Goal: Find specific page/section: Find specific page/section

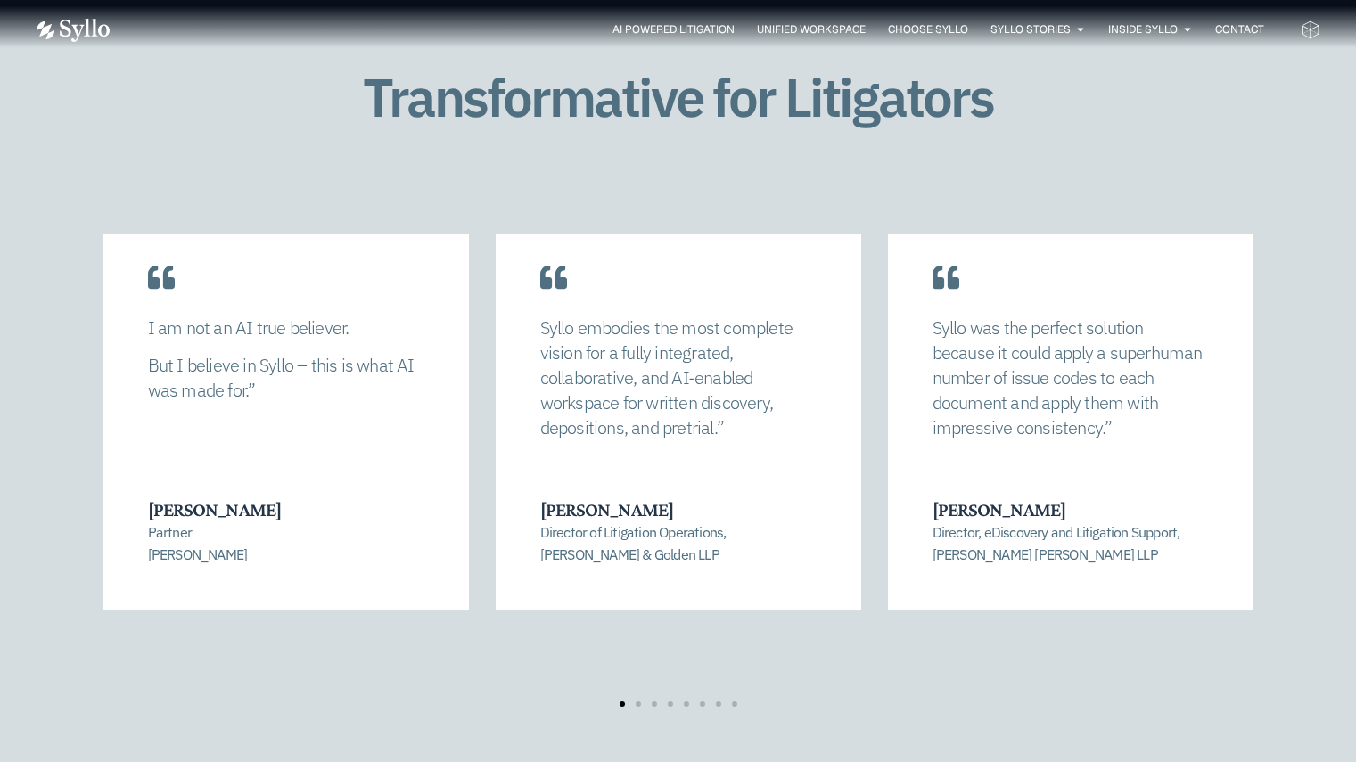
scroll to position [3672, 0]
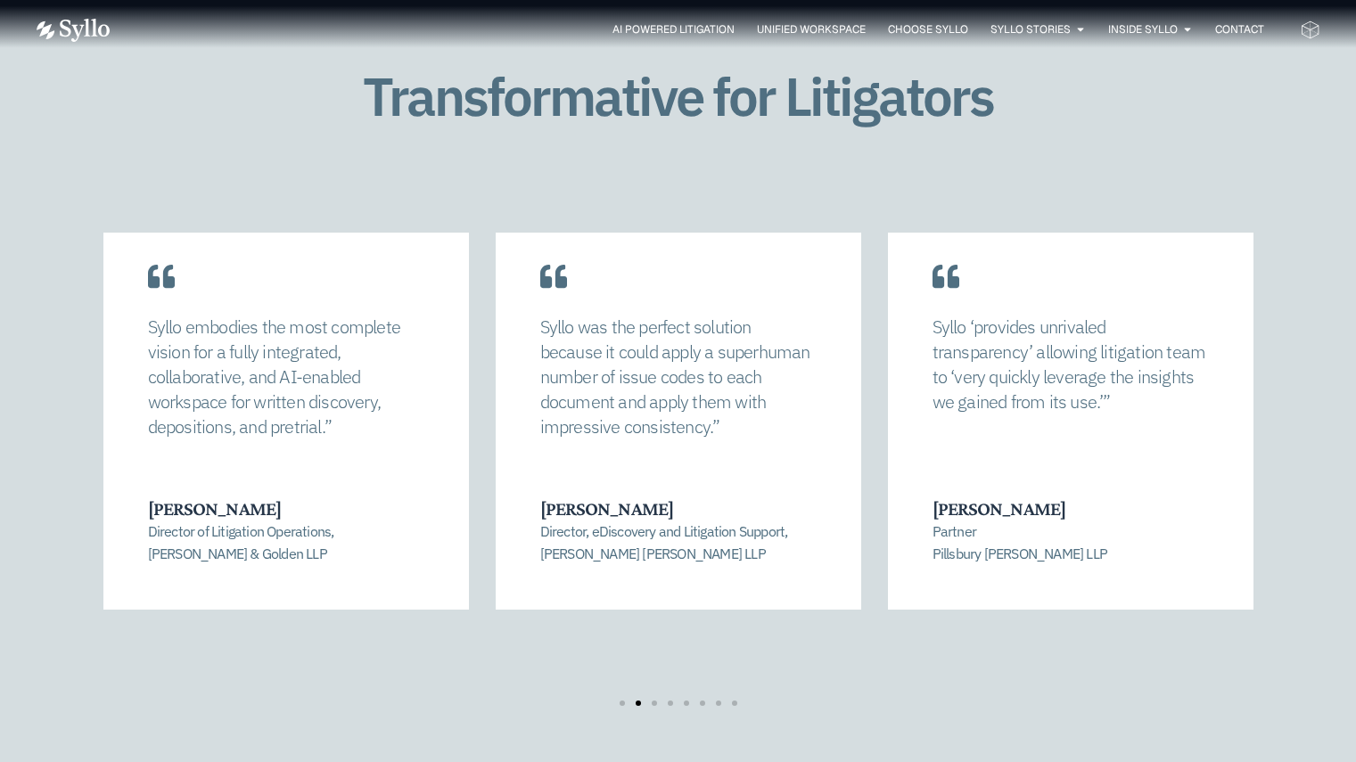
click at [818, 439] on div "Syllo was the perfect solution because it could apply a superhuman number of is…" at bounding box center [679, 405] width 366 height 410
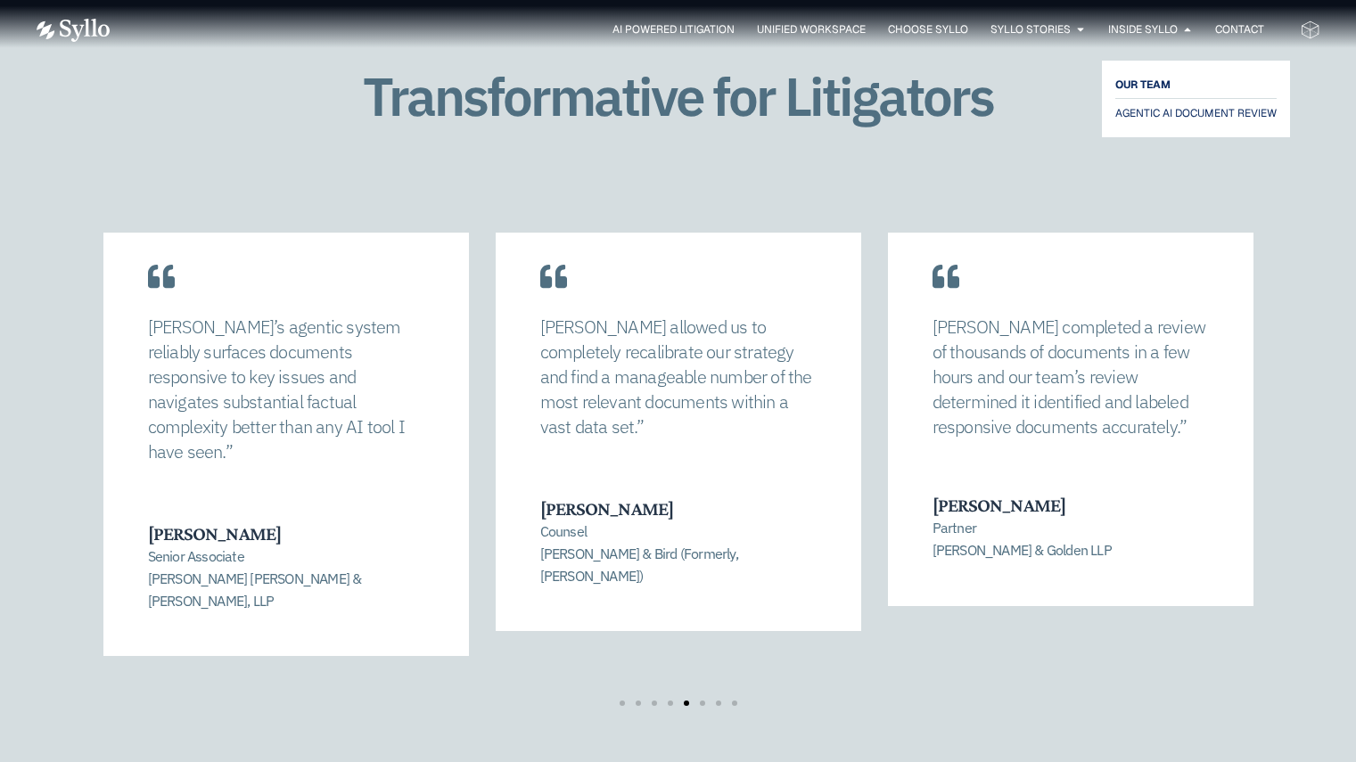
click at [1153, 87] on span "OUR TEAM" at bounding box center [1143, 84] width 55 height 21
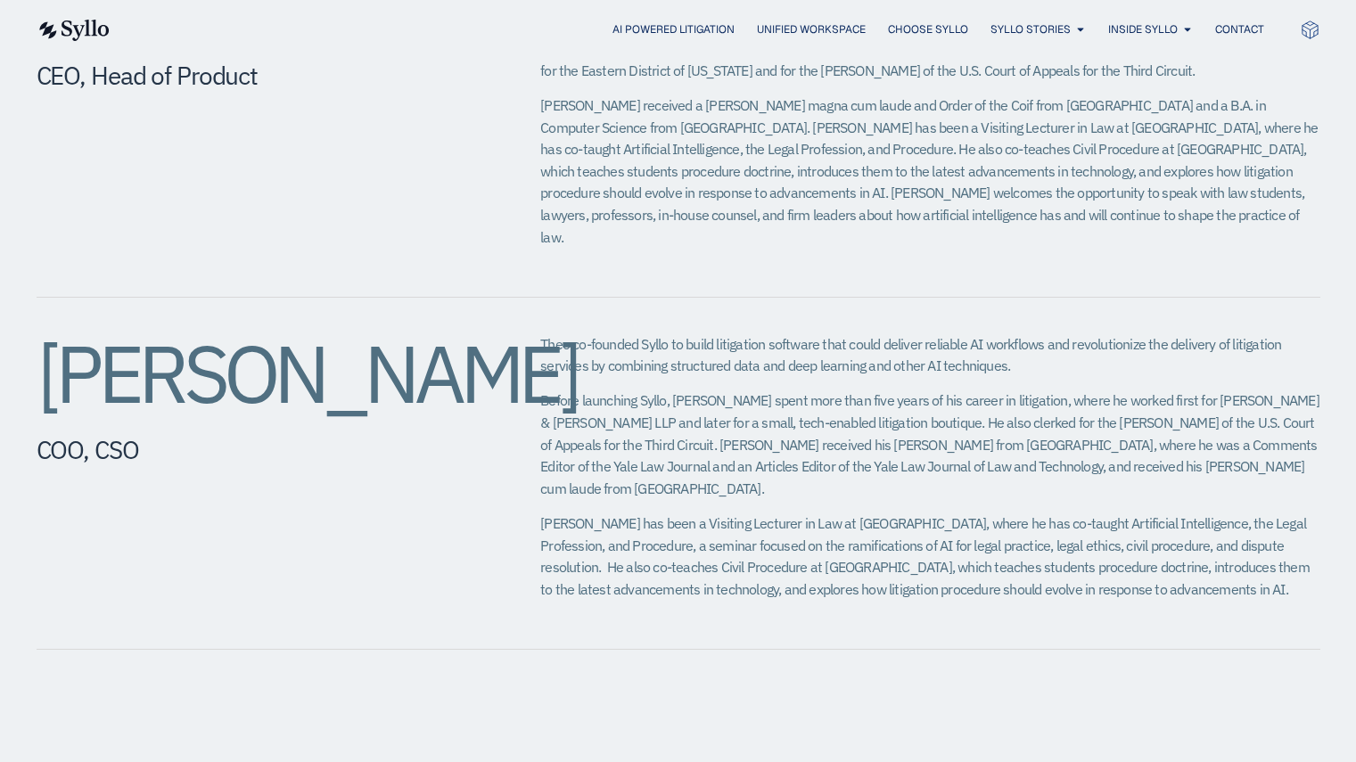
scroll to position [883, 0]
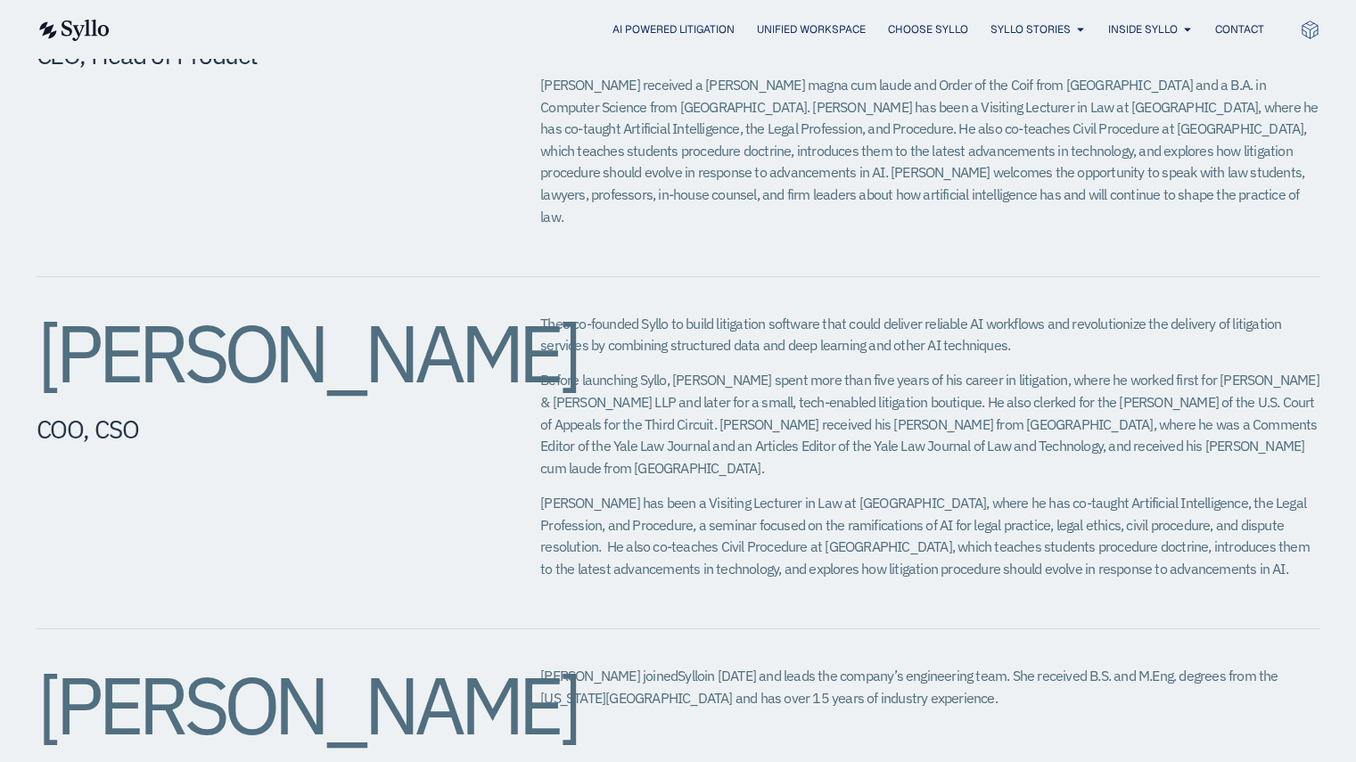
click at [837, 316] on span "Theo co-founded Syllo to build litigation software that could deliver reliable …" at bounding box center [910, 335] width 741 height 40
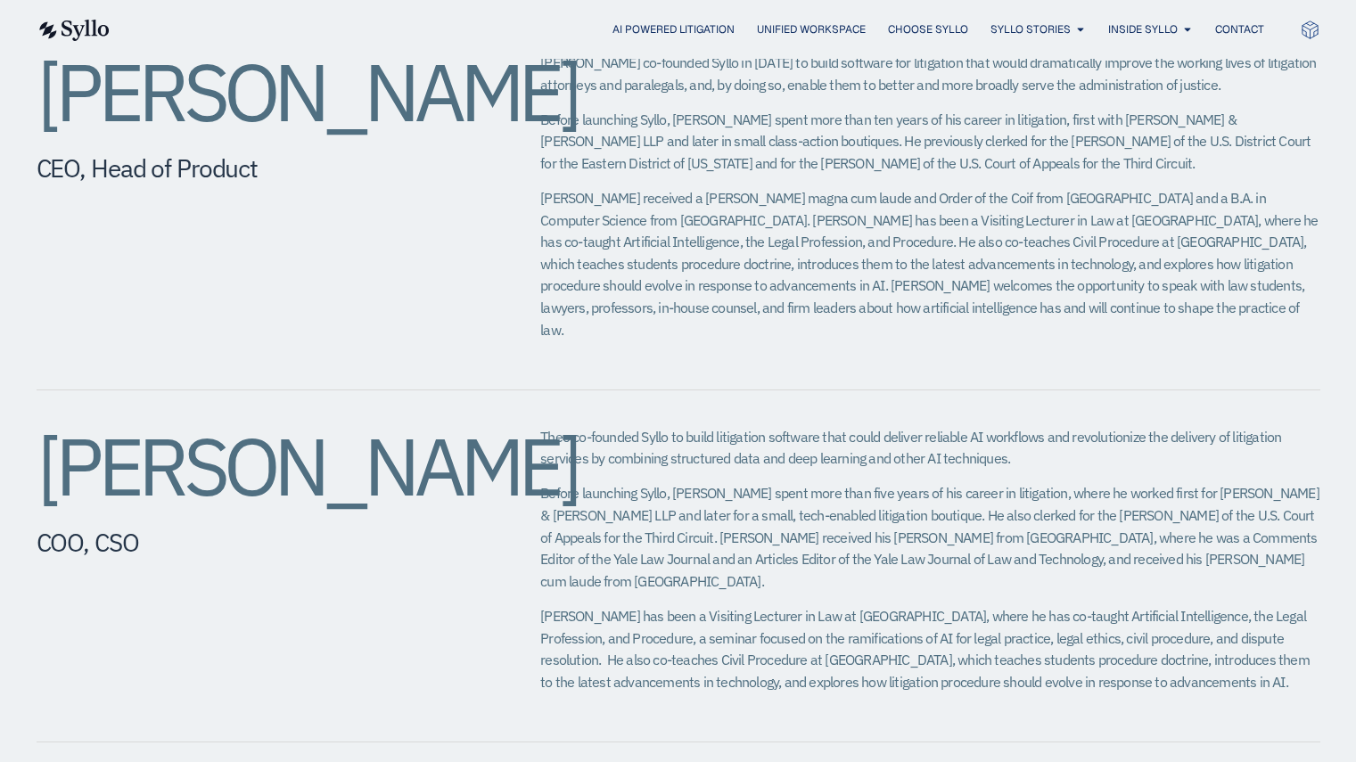
scroll to position [0, 0]
